Goal: Information Seeking & Learning: Understand process/instructions

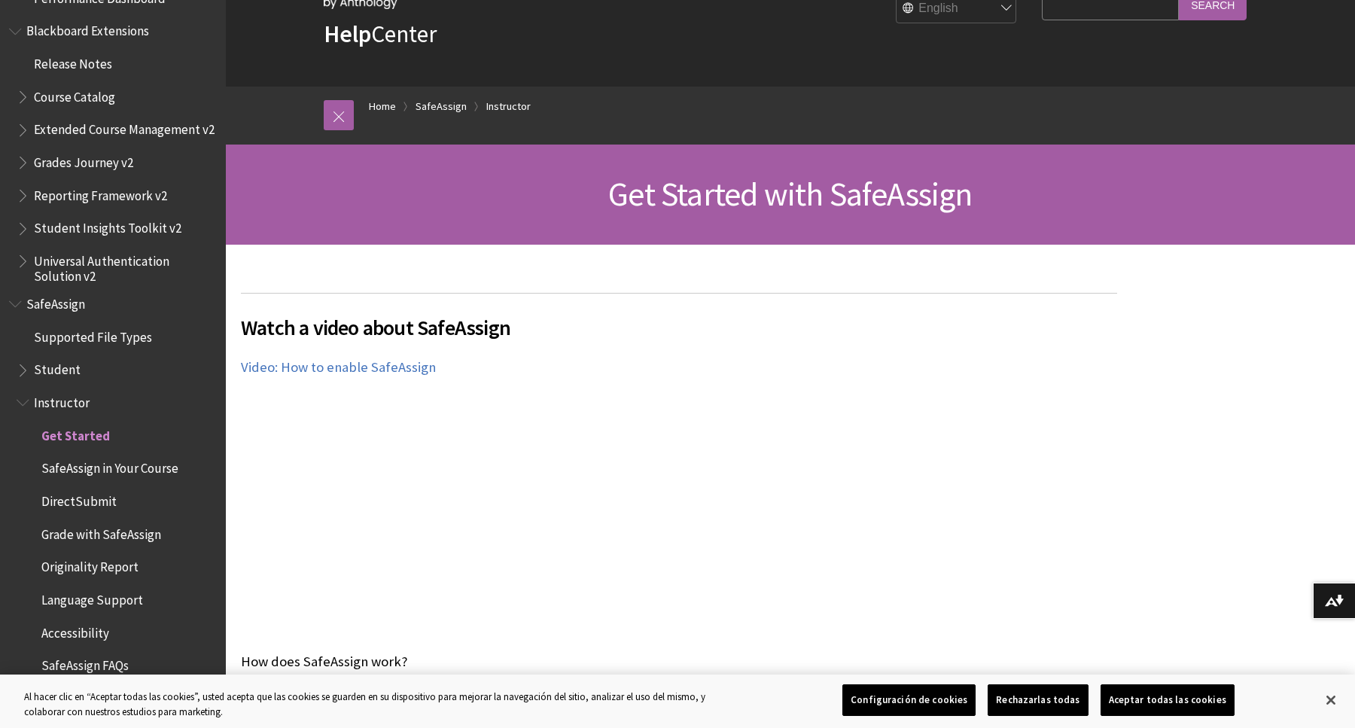
scroll to position [102, 0]
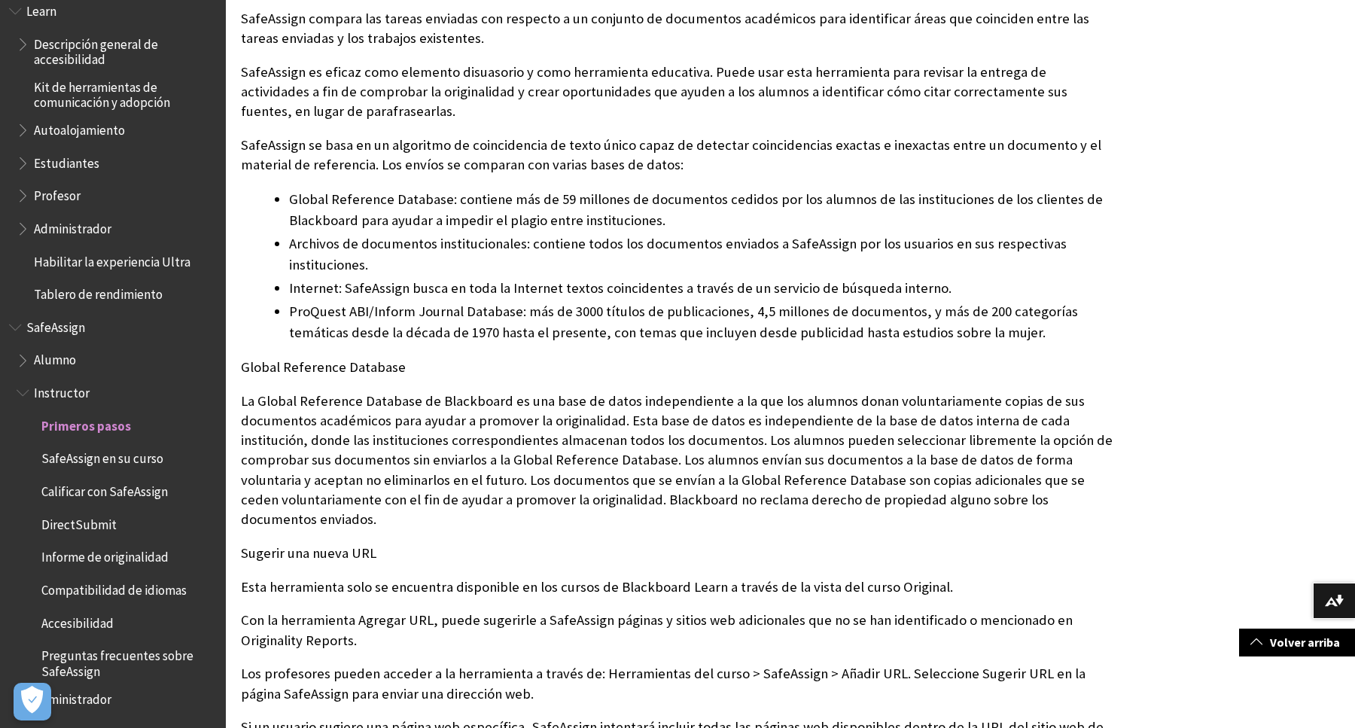
scroll to position [674, 0]
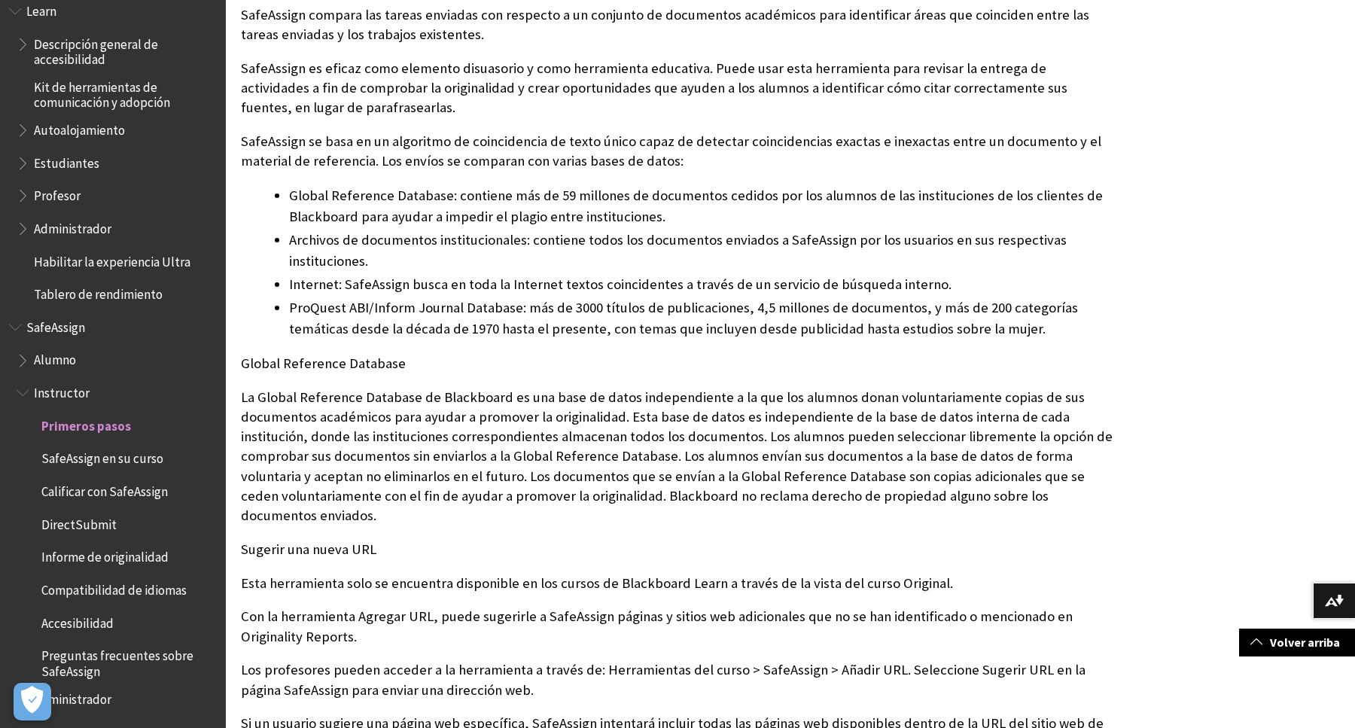
click at [316, 366] on p "Global Reference Database" at bounding box center [679, 364] width 877 height 20
copy p "Global Reference Database"
